Goal: Task Accomplishment & Management: Use online tool/utility

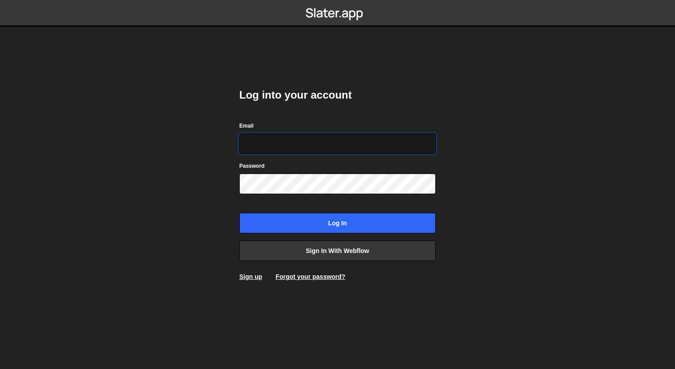
type input "hello@meetpilou.com"
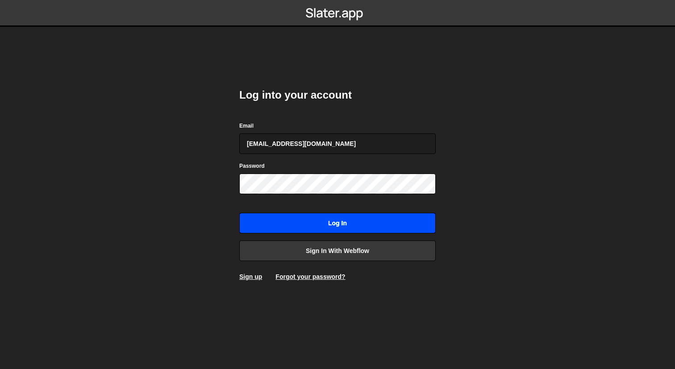
click at [310, 223] on input "Log in" at bounding box center [337, 223] width 196 height 21
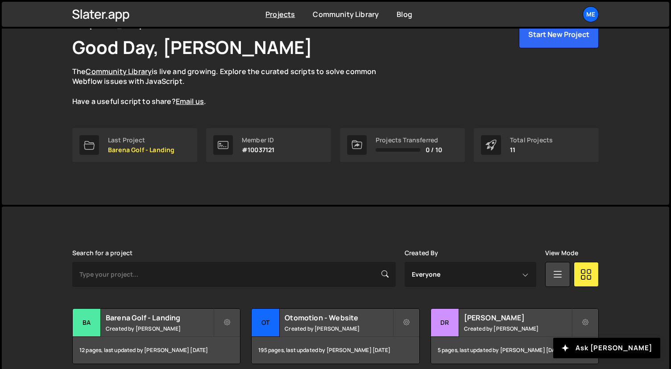
scroll to position [54, 0]
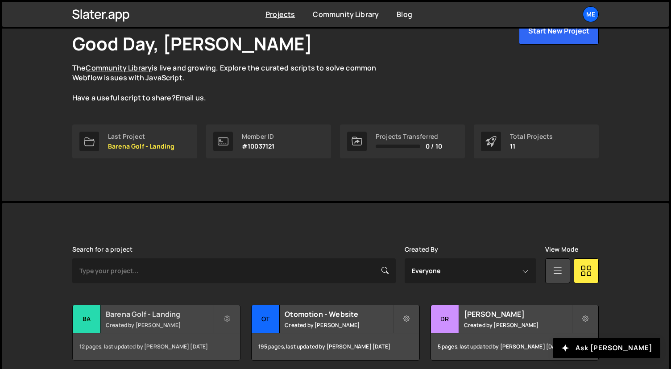
click at [131, 324] on small "Created by [PERSON_NAME]" at bounding box center [160, 325] width 108 height 8
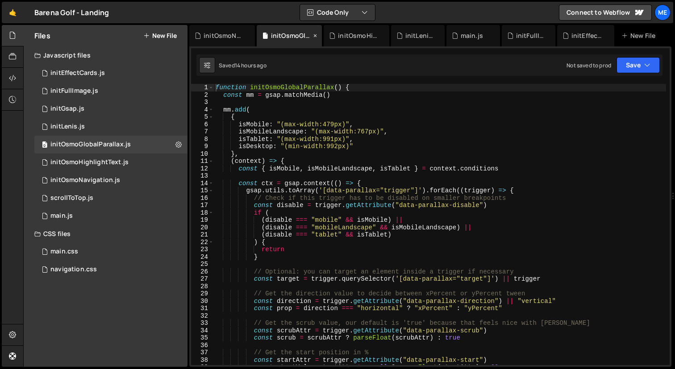
click at [314, 34] on icon at bounding box center [315, 35] width 6 height 9
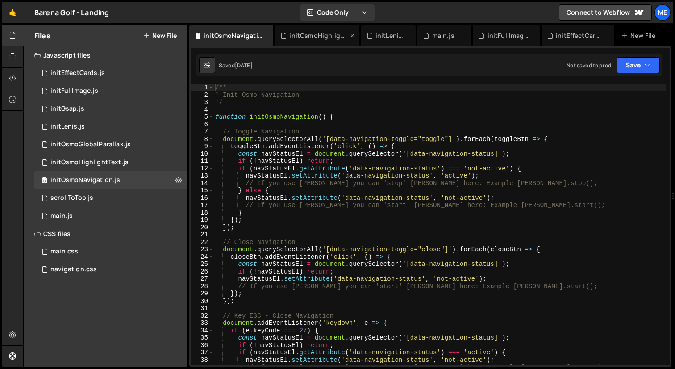
click at [307, 39] on div "initOsmoHighlightText.js" at bounding box center [318, 35] width 59 height 9
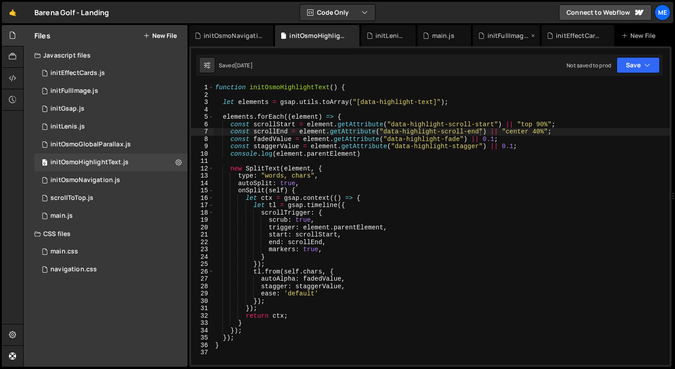
click at [512, 37] on div "initFullImage.js" at bounding box center [508, 35] width 42 height 9
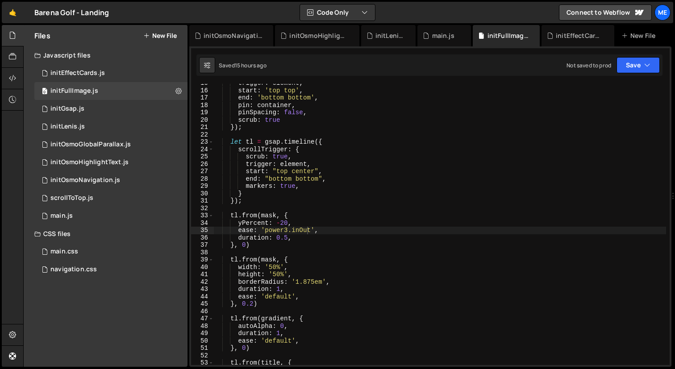
scroll to position [111, 0]
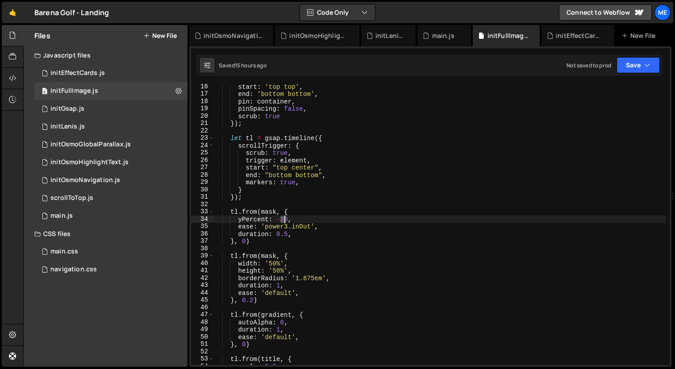
click at [283, 221] on div "start : 'top top' , end : 'bottom bottom' , pin : container , pinSpacing : fals…" at bounding box center [439, 231] width 453 height 296
drag, startPoint x: 237, startPoint y: 225, endPoint x: 345, endPoint y: 225, distance: 108.4
click at [345, 225] on div "start : 'top top' , end : 'bottom bottom' , pin : container , pinSpacing : fals…" at bounding box center [439, 231] width 453 height 296
type textarea "ease: 'power3.inOut',"
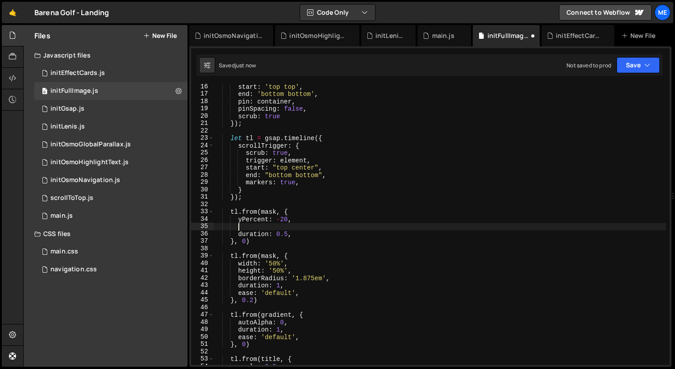
scroll to position [0, 0]
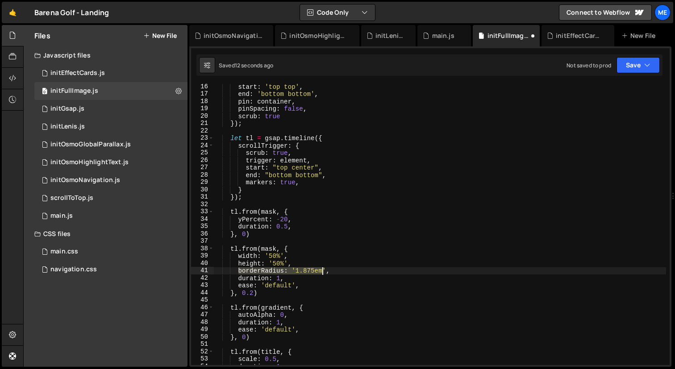
drag, startPoint x: 237, startPoint y: 270, endPoint x: 329, endPoint y: 270, distance: 91.9
click at [329, 270] on div "start : 'top top' , end : 'bottom bottom' , pin : container , pinSpacing : fals…" at bounding box center [439, 231] width 453 height 296
type textarea "borderRadius: '1.875em',"
click at [291, 295] on div "start : 'top top' , end : 'bottom bottom' , pin : container , pinSpacing : fals…" at bounding box center [439, 231] width 453 height 296
type textarea "}, 0.2)"
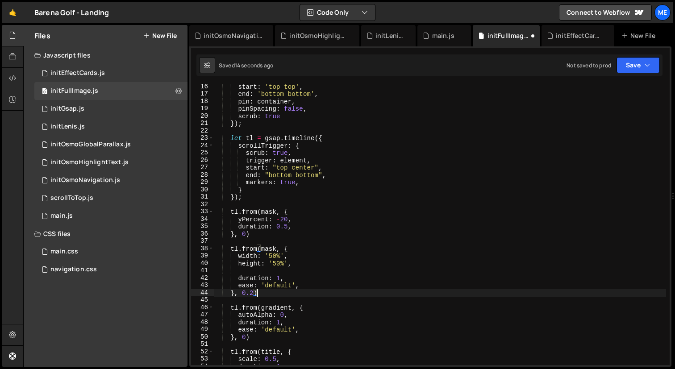
scroll to position [0, 0]
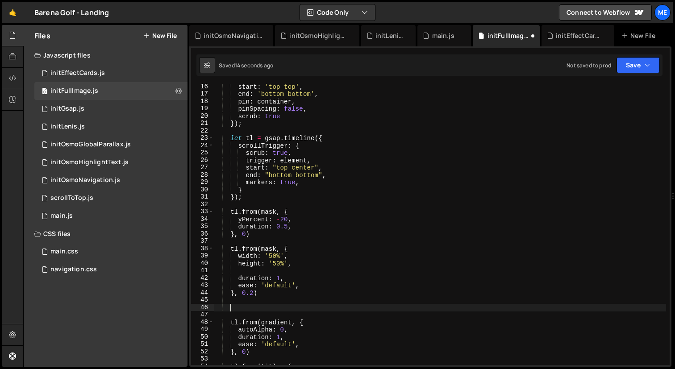
paste textarea "borderRadius: '1.875em',"
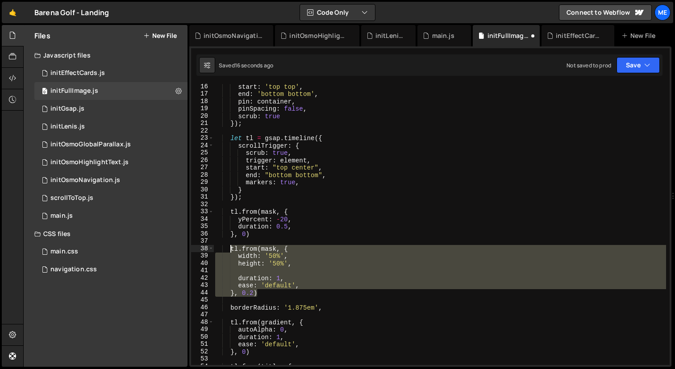
drag, startPoint x: 266, startPoint y: 292, endPoint x: 231, endPoint y: 251, distance: 53.9
click at [231, 251] on div "start : 'top top' , end : 'bottom bottom' , pin : container , pinSpacing : fals…" at bounding box center [439, 231] width 453 height 296
type textarea "tl.from(mask, { width: '50%',"
click at [239, 299] on div "start : 'top top' , end : 'bottom bottom' , pin : container , pinSpacing : fals…" at bounding box center [439, 231] width 453 height 296
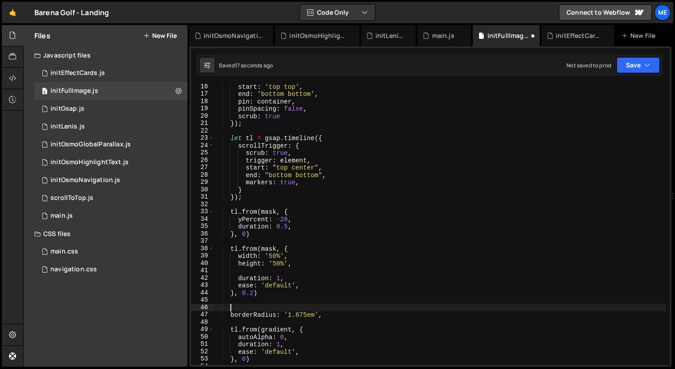
paste textarea "}, 0.2)"
type textarea "}, 0.2)"
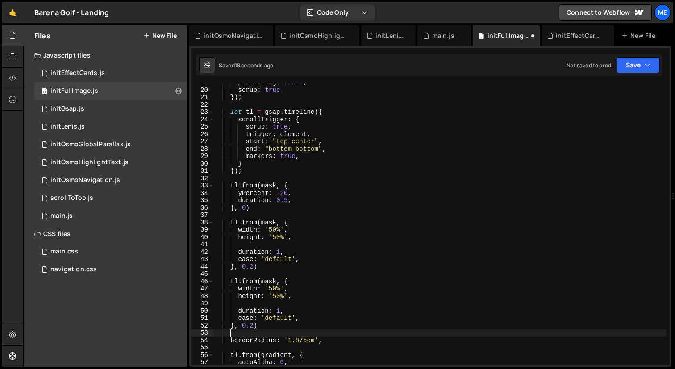
scroll to position [137, 0]
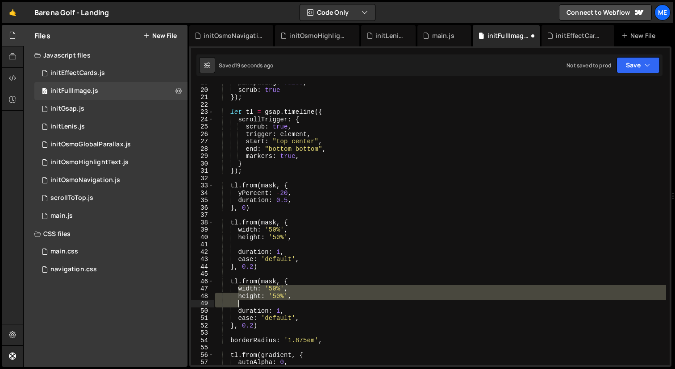
drag, startPoint x: 237, startPoint y: 288, endPoint x: 307, endPoint y: 304, distance: 71.8
click at [307, 304] on div "pinSpacing : false , scrub : true }) ; let tl = gsap . timeline ({ scrollTrigge…" at bounding box center [439, 227] width 453 height 296
type textarea "height: '50%',"
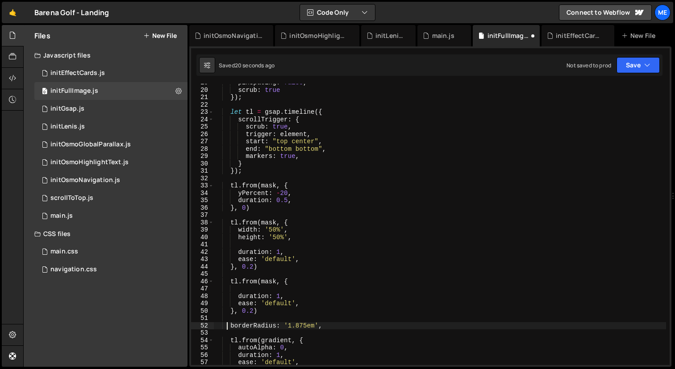
drag, startPoint x: 228, startPoint y: 328, endPoint x: 344, endPoint y: 328, distance: 115.6
click at [344, 328] on div "pinSpacing : false , scrub : true }) ; let tl = gsap . timeline ({ scrollTrigge…" at bounding box center [439, 227] width 453 height 296
type textarea "borderRadius: '1.875em',"
click at [290, 287] on div "pinSpacing : false , scrub : true }) ; let tl = gsap . timeline ({ scrollTrigge…" at bounding box center [439, 227] width 453 height 296
paste textarea "borderRadius: '1.875em',"
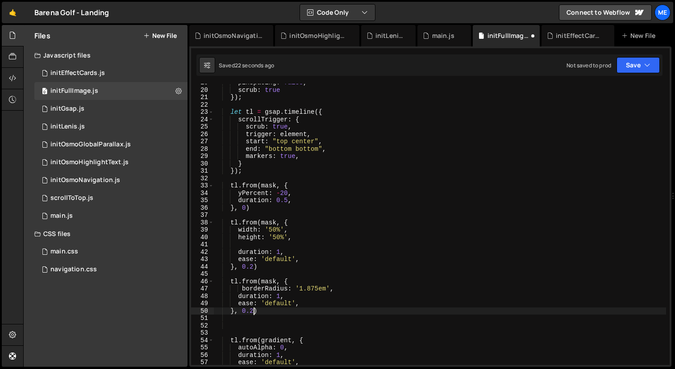
click at [253, 313] on div "pinSpacing : false , scrub : true }) ; let tl = gsap . timeline ({ scrollTrigge…" at bounding box center [439, 227] width 453 height 296
click at [279, 297] on div "pinSpacing : false , scrub : true }) ; let tl = gsap . timeline ({ scrollTrigge…" at bounding box center [439, 227] width 453 height 296
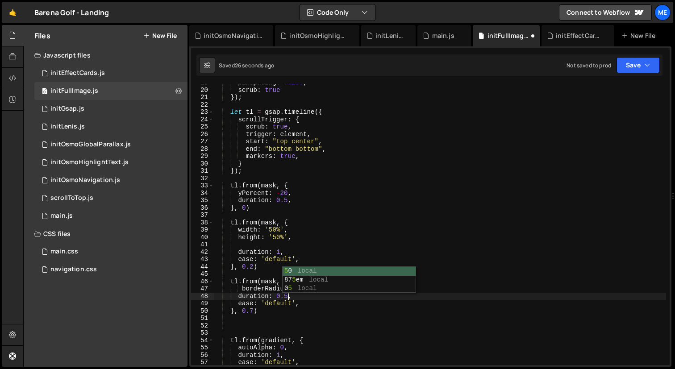
scroll to position [0, 5]
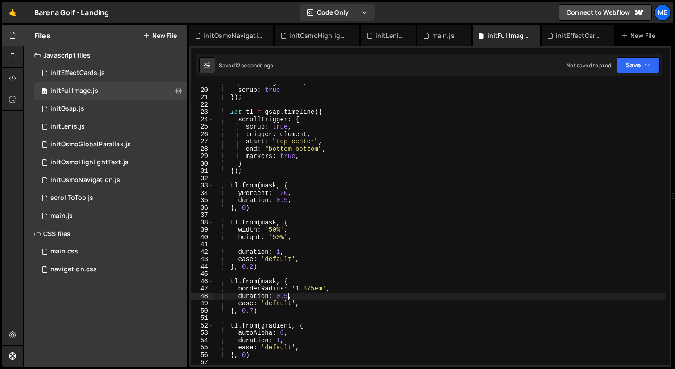
click at [320, 128] on div "pinSpacing : false , scrub : true }) ; let tl = gsap . timeline ({ scrollTrigge…" at bounding box center [439, 227] width 453 height 296
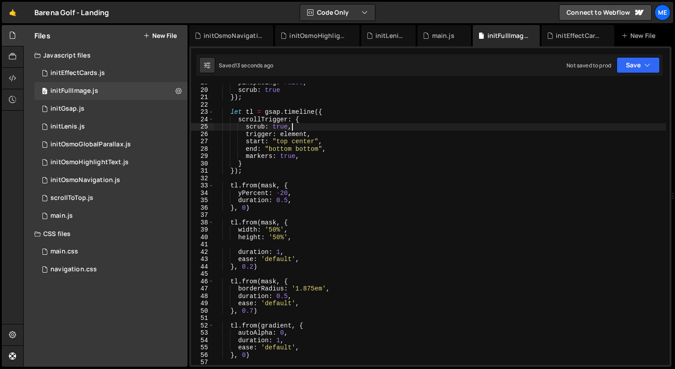
click at [307, 155] on div "pinSpacing : false , scrub : true }) ; let tl = gsap . timeline ({ scrollTrigge…" at bounding box center [439, 227] width 453 height 296
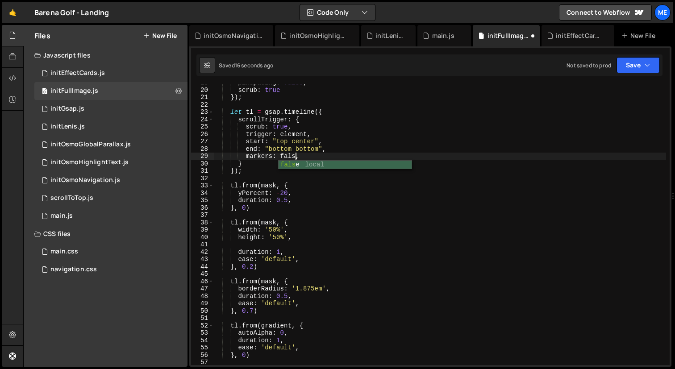
scroll to position [0, 5]
type textarea "markers: false,"
click at [82, 75] on div "initEffectCards.js" at bounding box center [77, 73] width 54 height 8
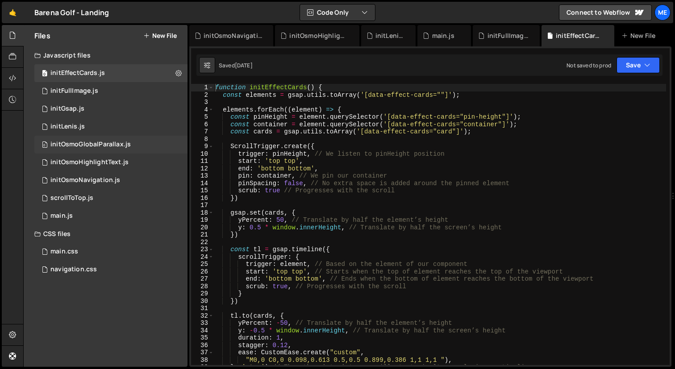
click at [79, 146] on div "initOsmoGlobalParallax.js" at bounding box center [90, 145] width 80 height 8
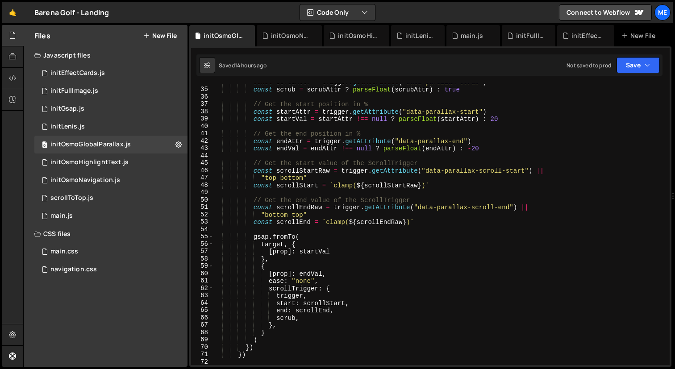
scroll to position [261, 0]
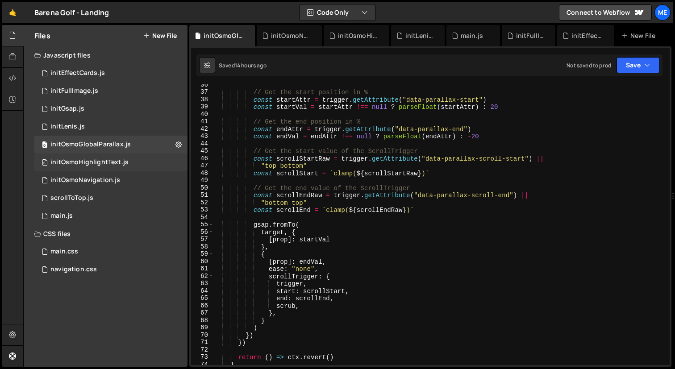
click at [104, 163] on div "initOsmoHighlightText.js" at bounding box center [89, 162] width 78 height 8
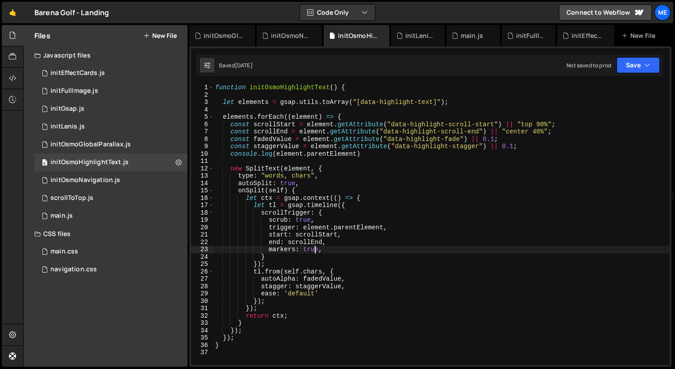
click at [316, 246] on div "function initOsmoHighlightText ( ) { let elements = gsap . utils . toArray ( "[…" at bounding box center [441, 232] width 456 height 296
type textarea "markers: false,"
click at [212, 89] on span at bounding box center [210, 88] width 5 height 8
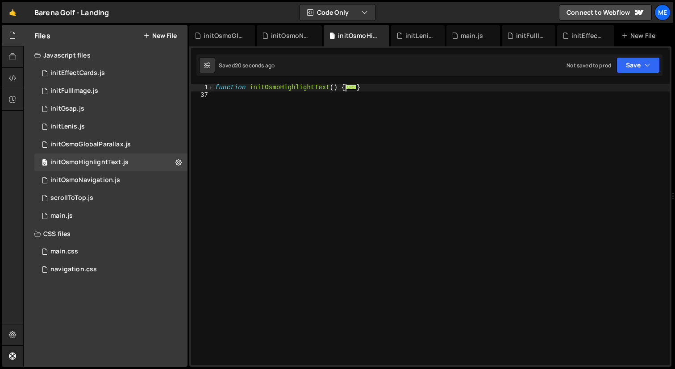
click at [226, 122] on div "function initOsmoHighlightText ( ) { ... }" at bounding box center [441, 232] width 456 height 296
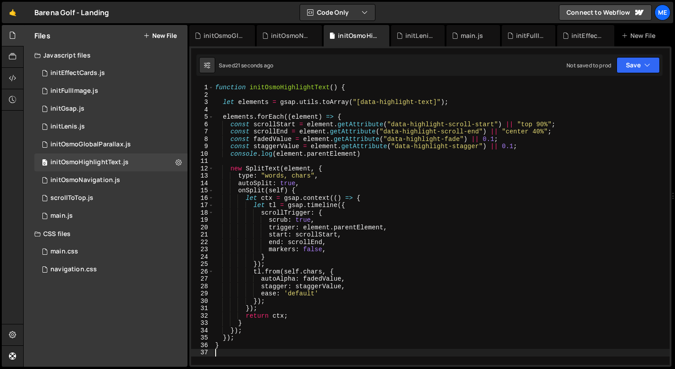
click at [222, 48] on div "1 2 3 4 5 6 7 8 9 10 11 12 13 14 15 16 17 18 19 20 21 22 23 24 25 26 27 28 29 3…" at bounding box center [430, 206] width 482 height 320
click at [226, 40] on div "initOsmoGlobalParallax.js" at bounding box center [222, 35] width 66 height 21
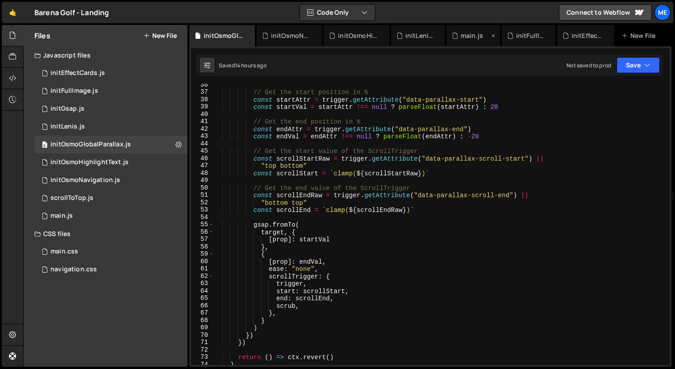
click at [471, 34] on div "main.js" at bounding box center [472, 35] width 22 height 9
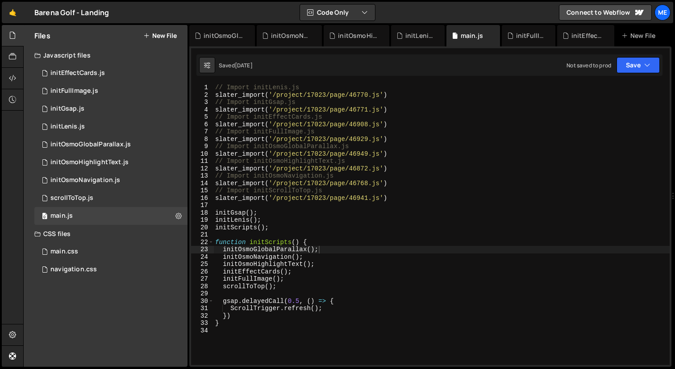
type textarea "function initScripts() {"
click at [337, 239] on div "// Import initLenis.js slater_import ( '/project/17023/page/46770.js' ) // Impo…" at bounding box center [441, 232] width 456 height 296
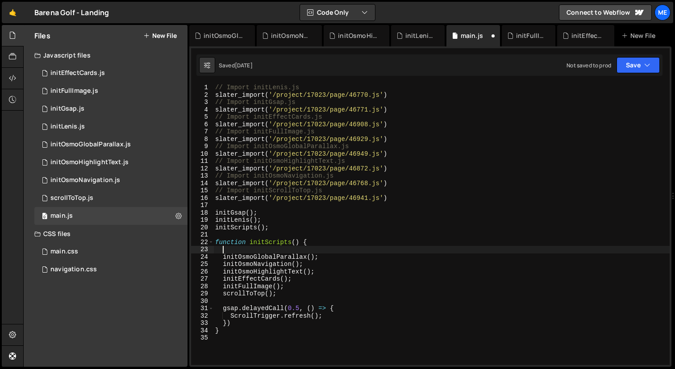
type textarea "n"
type textarea "initLoader();"
